Goal: Task Accomplishment & Management: Use online tool/utility

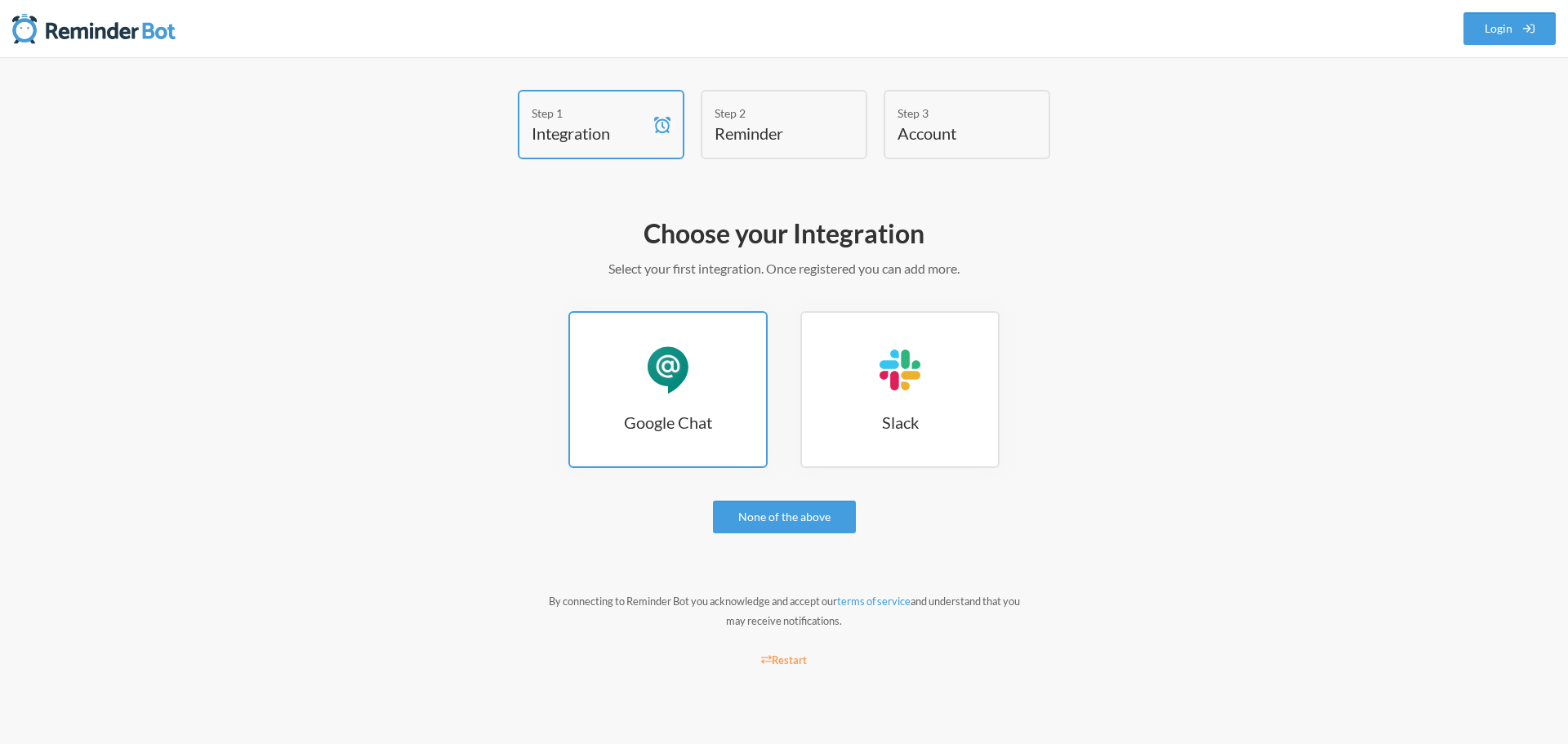
click at [681, 372] on div "Google Chat" at bounding box center [668, 370] width 49 height 49
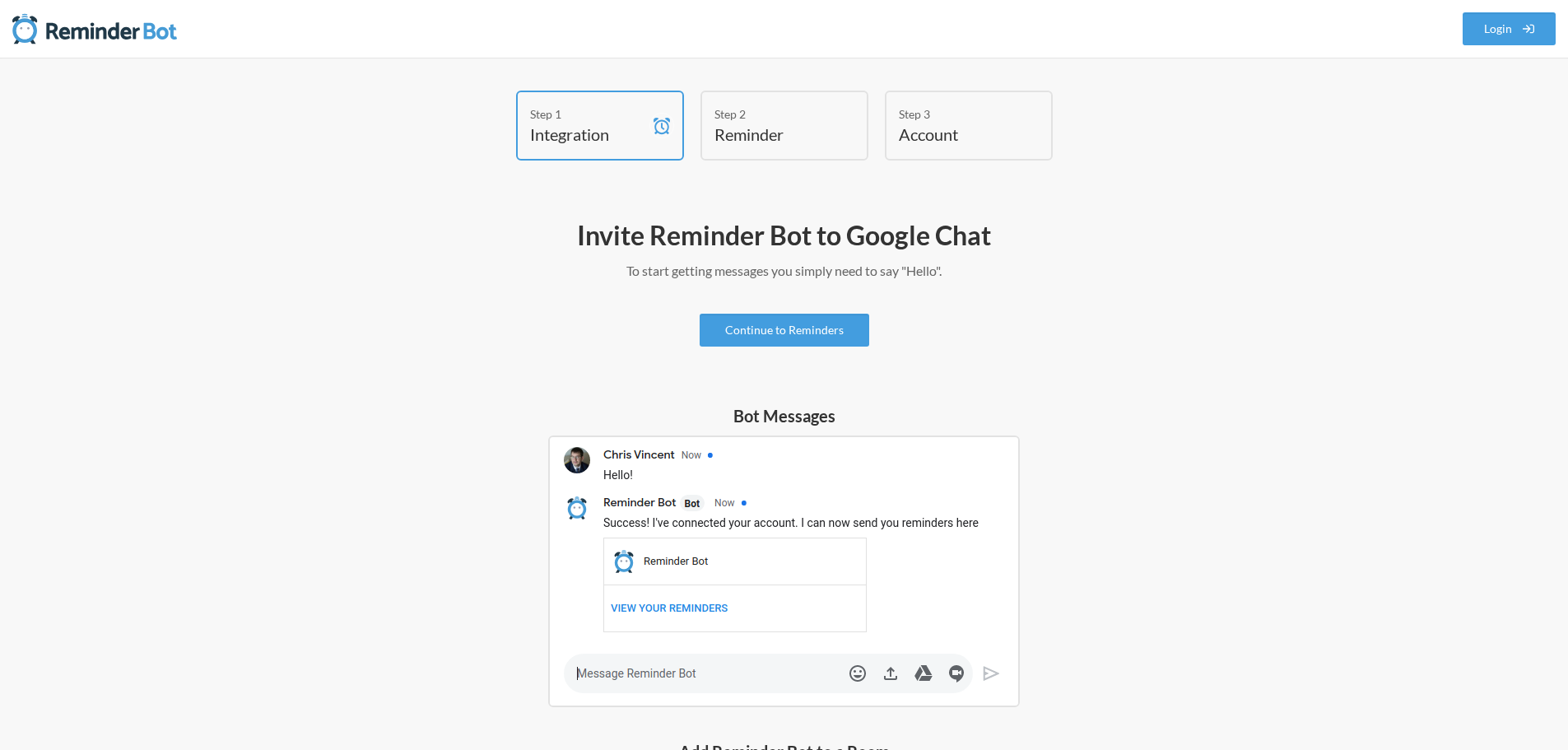
click at [697, 607] on img at bounding box center [784, 571] width 472 height 272
click at [794, 333] on link "Continue to Reminders" at bounding box center [784, 330] width 170 height 33
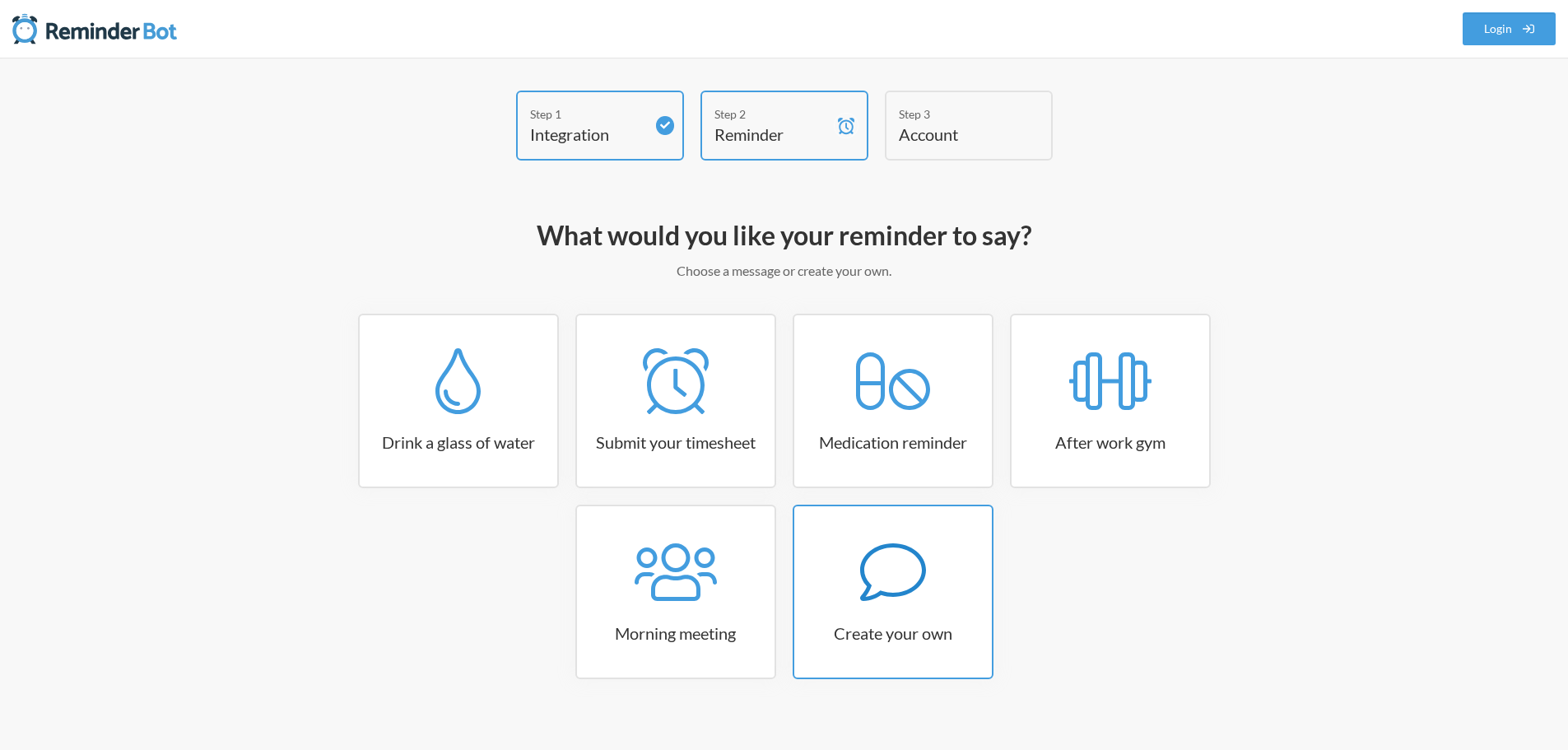
click at [915, 573] on icon at bounding box center [893, 572] width 65 height 65
select select "10:30:00"
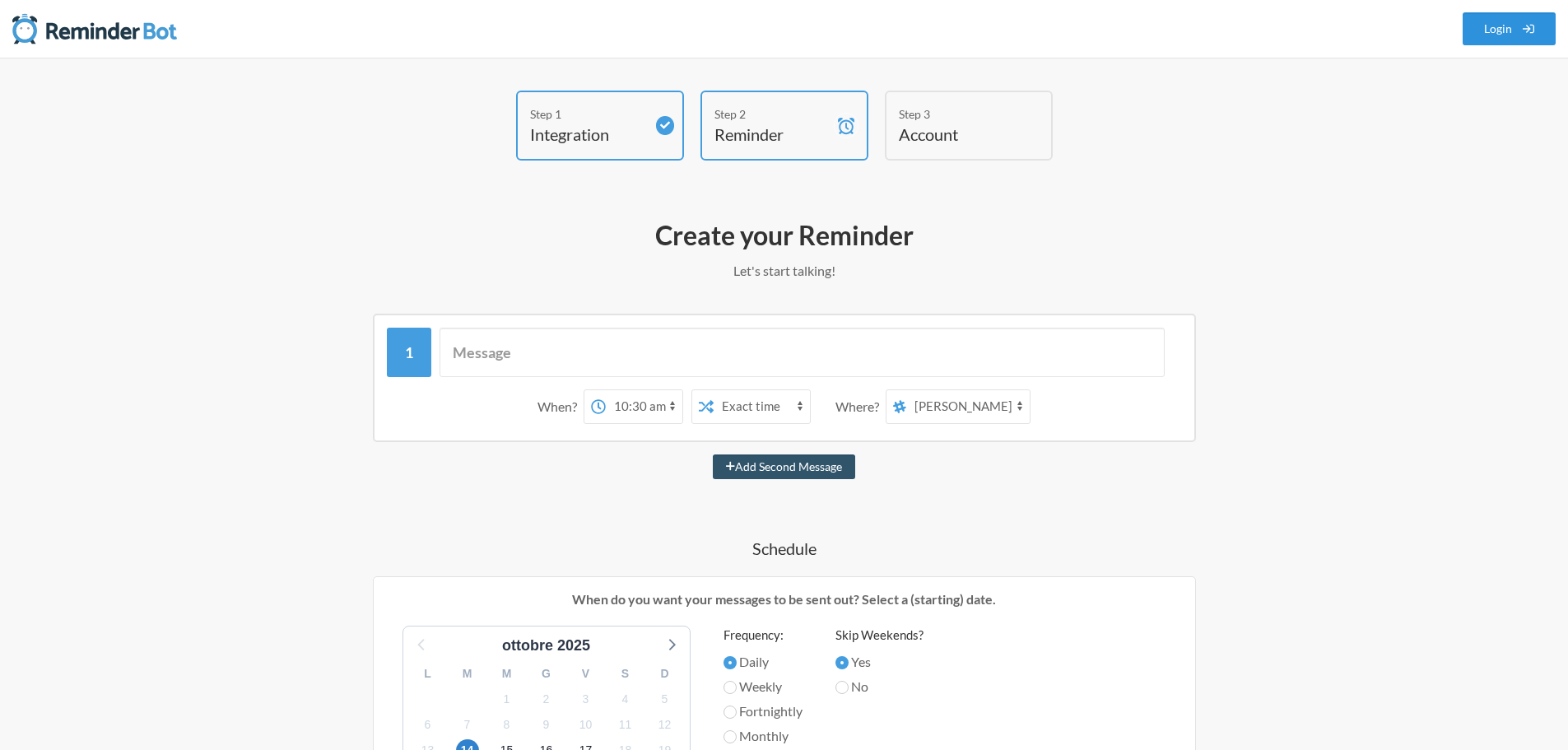
click at [1538, 26] on link "Login" at bounding box center [1510, 28] width 94 height 33
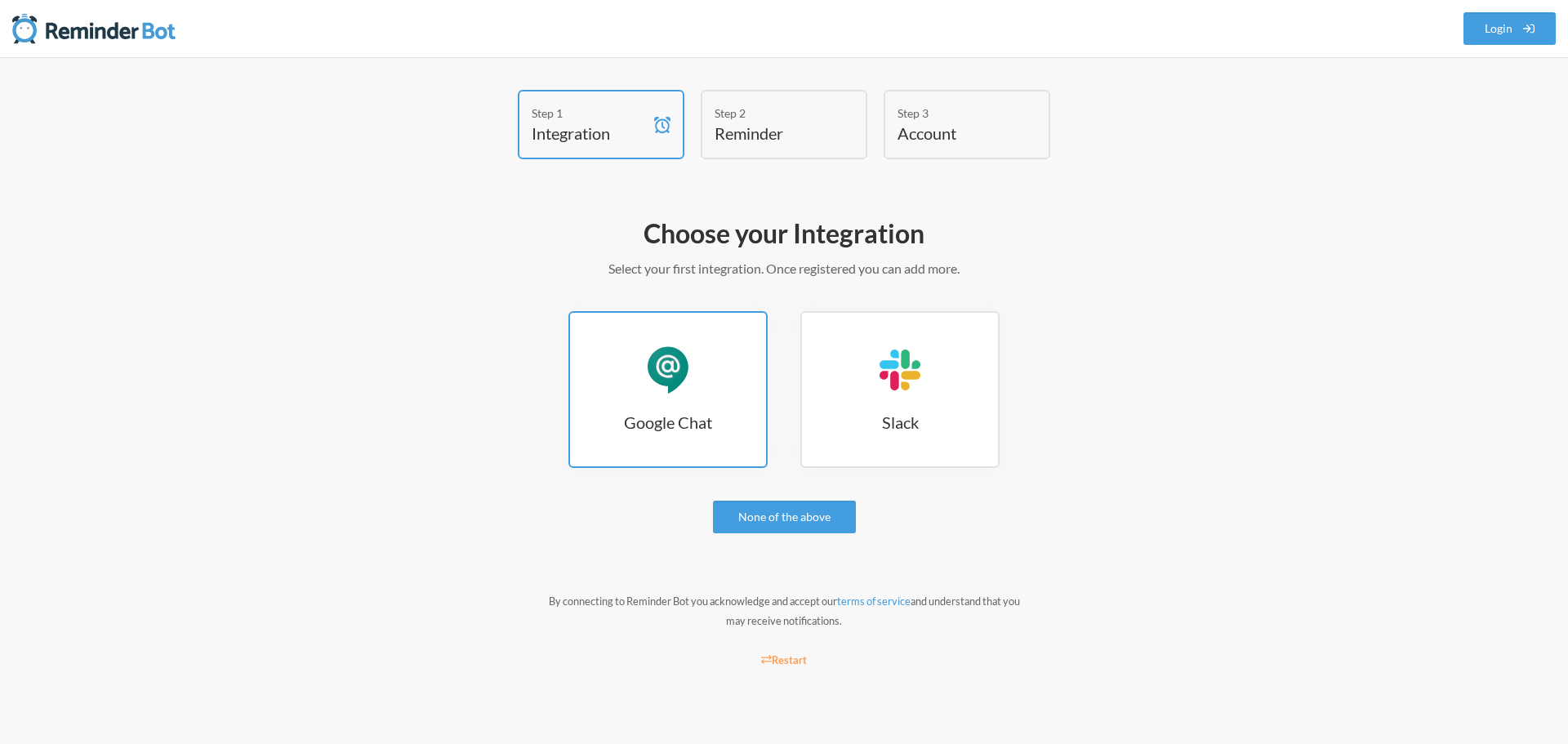
click at [688, 396] on link "Google Chat Google Chat" at bounding box center [667, 390] width 199 height 157
